Goal: Navigation & Orientation: Find specific page/section

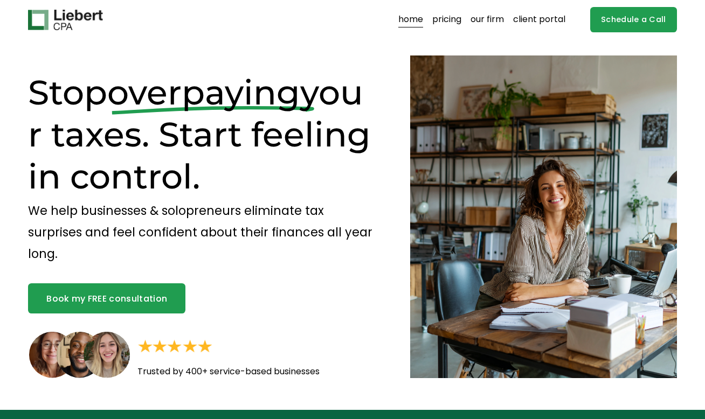
click at [538, 20] on link "client portal" at bounding box center [539, 19] width 52 height 17
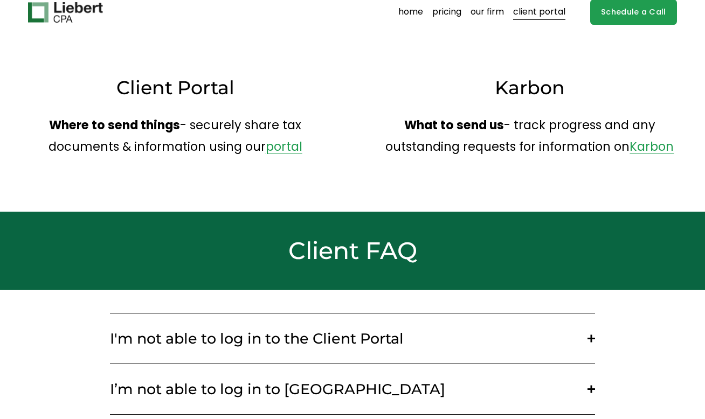
scroll to position [9, 0]
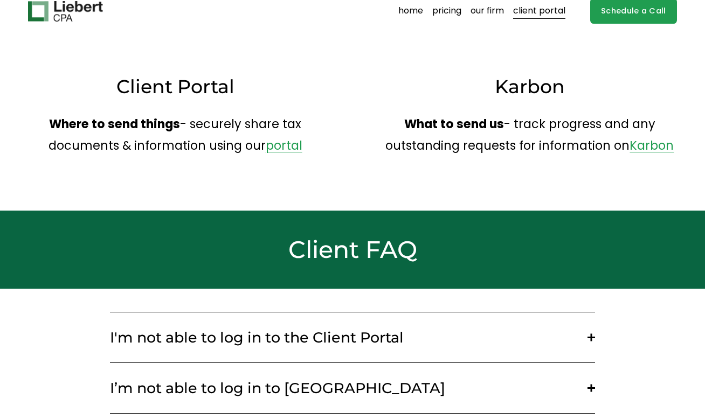
click at [266, 106] on div "Client Portal" at bounding box center [175, 91] width 294 height 34
click at [275, 141] on link "portal" at bounding box center [284, 145] width 37 height 17
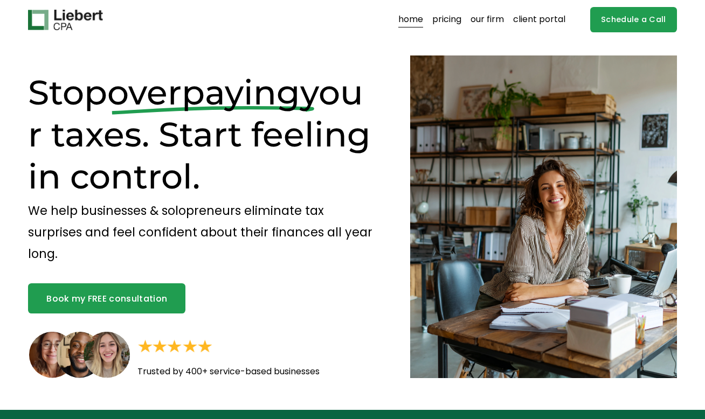
click at [530, 26] on link "client portal" at bounding box center [539, 19] width 52 height 17
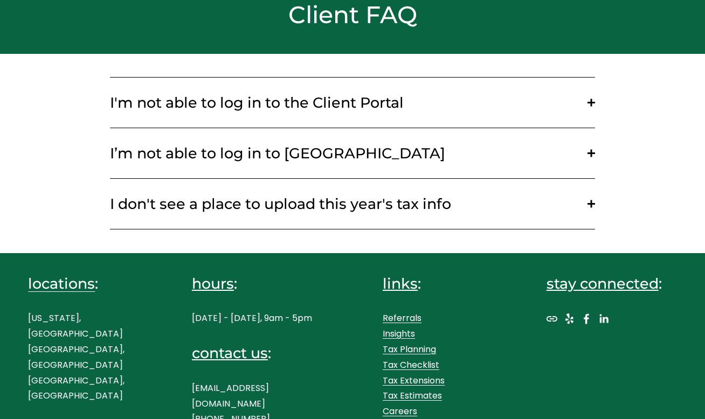
scroll to position [245, 0]
